Goal: Information Seeking & Learning: Learn about a topic

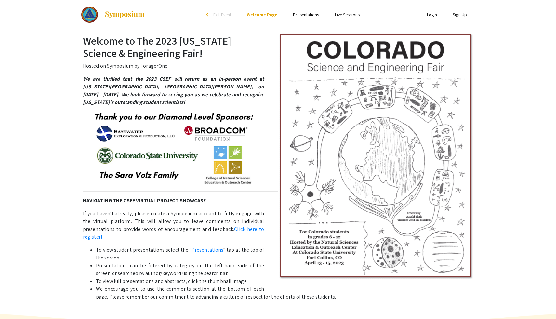
click at [309, 15] on link "Presentations" at bounding box center [306, 15] width 26 height 6
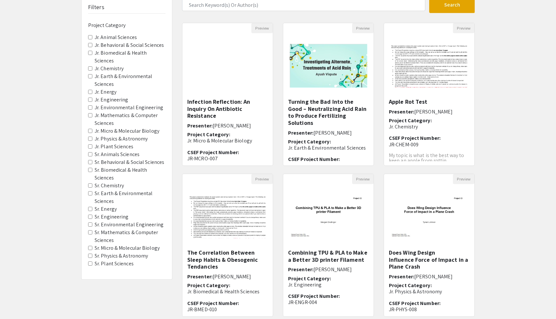
scroll to position [51, 0]
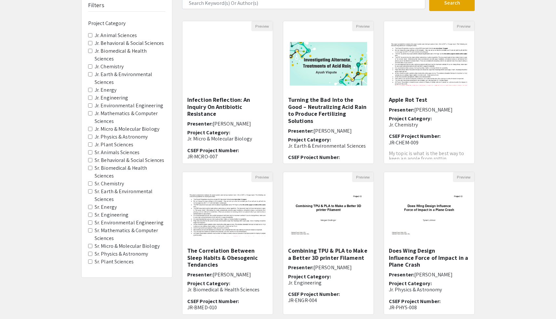
click at [99, 230] on label "Sr. Mathematics & Computer Sciences" at bounding box center [130, 234] width 71 height 16
click at [92, 230] on Sciences "Sr. Mathematics & Computer Sciences" at bounding box center [90, 230] width 4 height 4
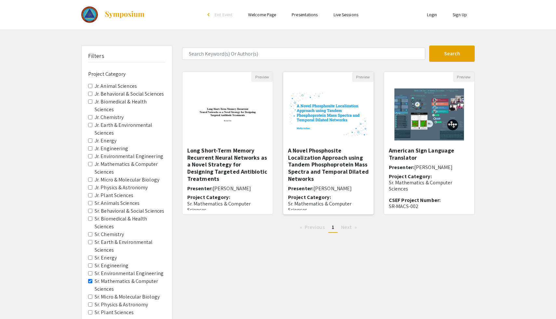
click at [338, 121] on img at bounding box center [328, 114] width 90 height 57
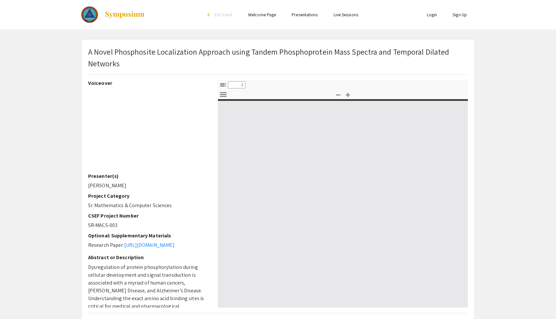
select select "custom"
type input "0"
select select "custom"
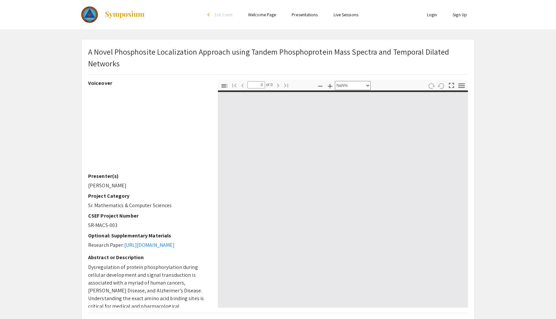
type input "1"
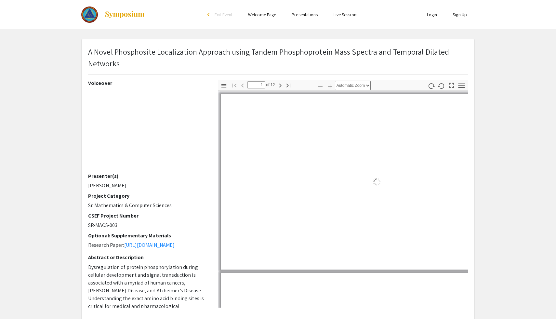
select select "auto"
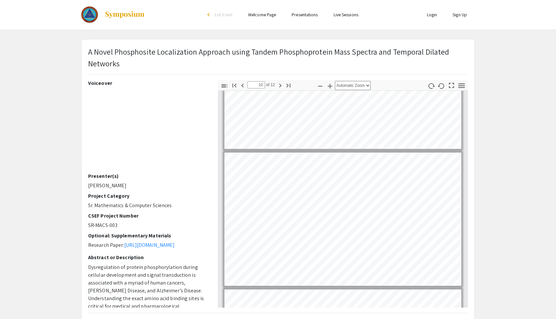
scroll to position [1171, 0]
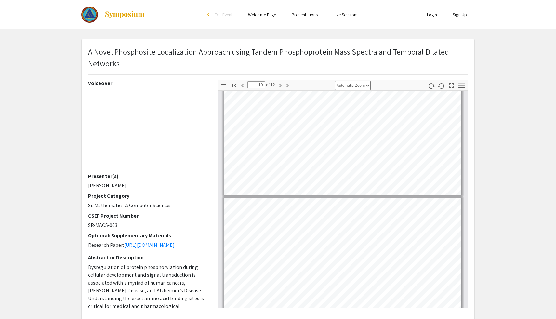
type input "9"
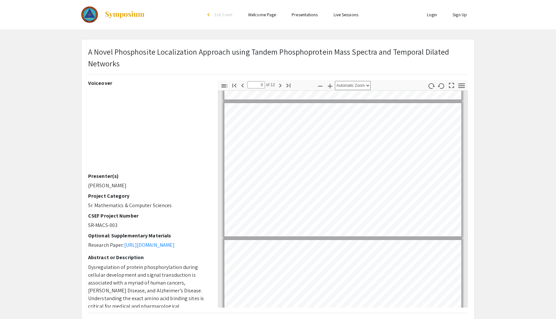
scroll to position [27, 0]
